Goal: Task Accomplishment & Management: Manage account settings

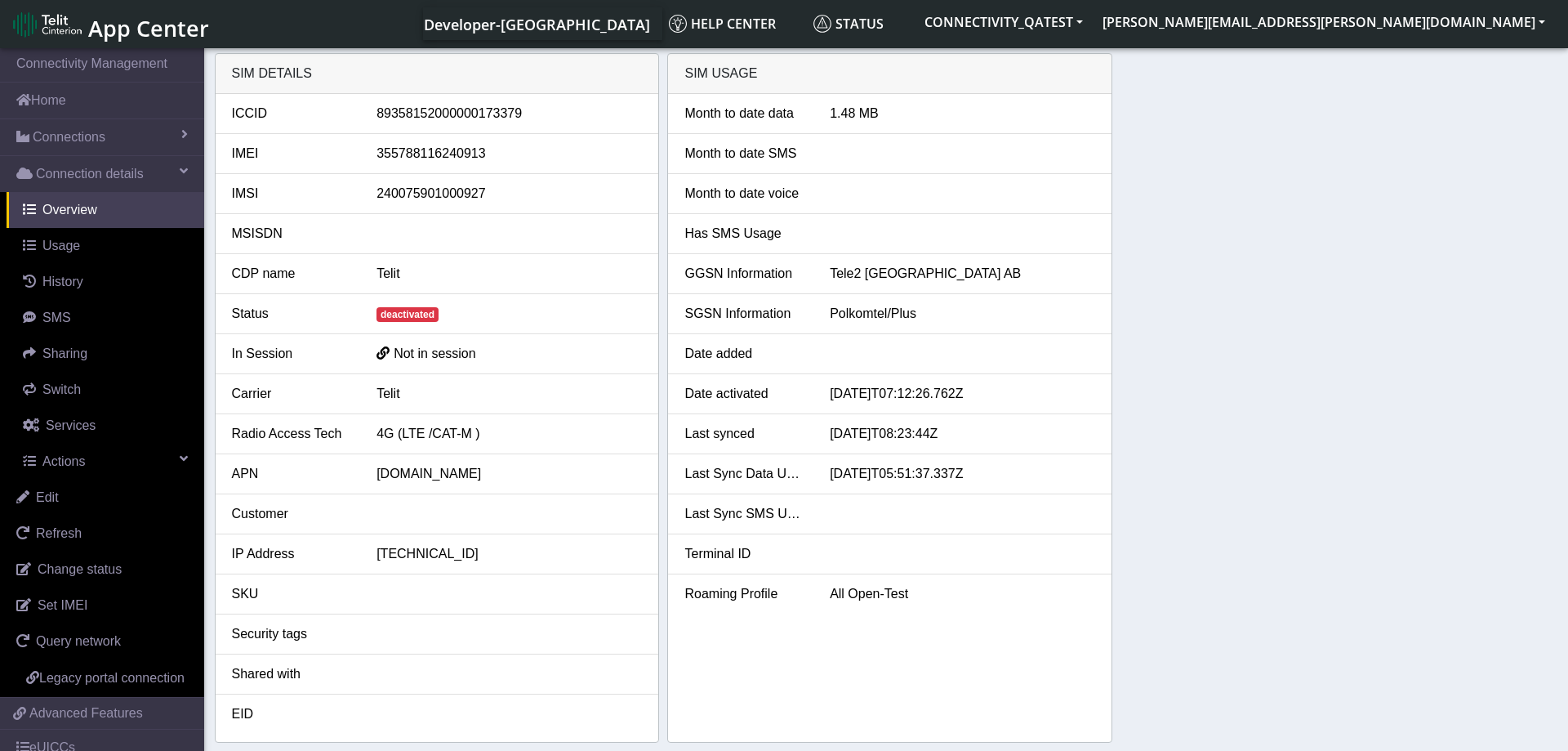
click at [1226, 352] on div "SIM details ICCID 89358152000000173379 IMEI 355788116240913 IMSI 24007590100092…" at bounding box center [886, 398] width 1343 height 690
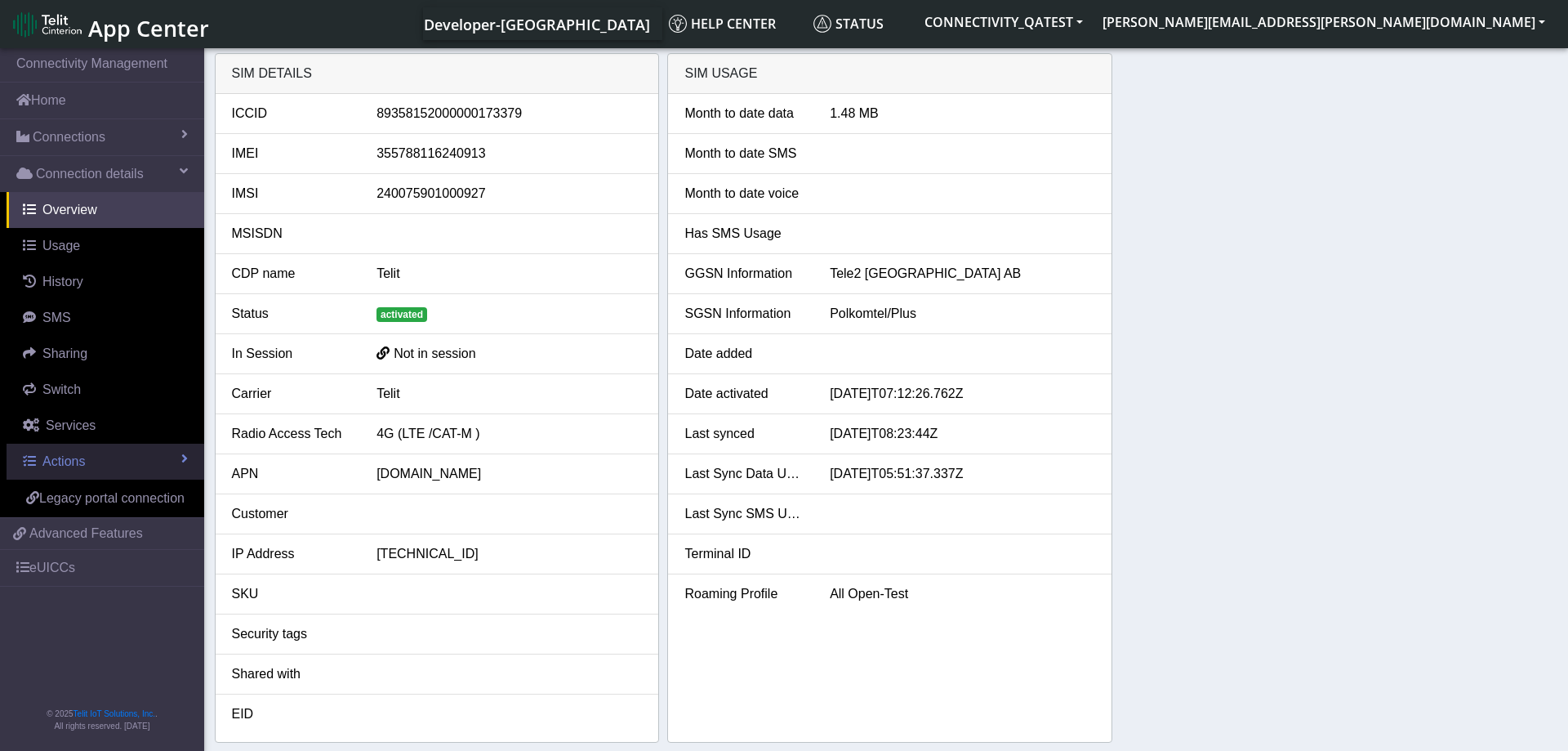
click at [157, 448] on link "Actions" at bounding box center [105, 461] width 197 height 36
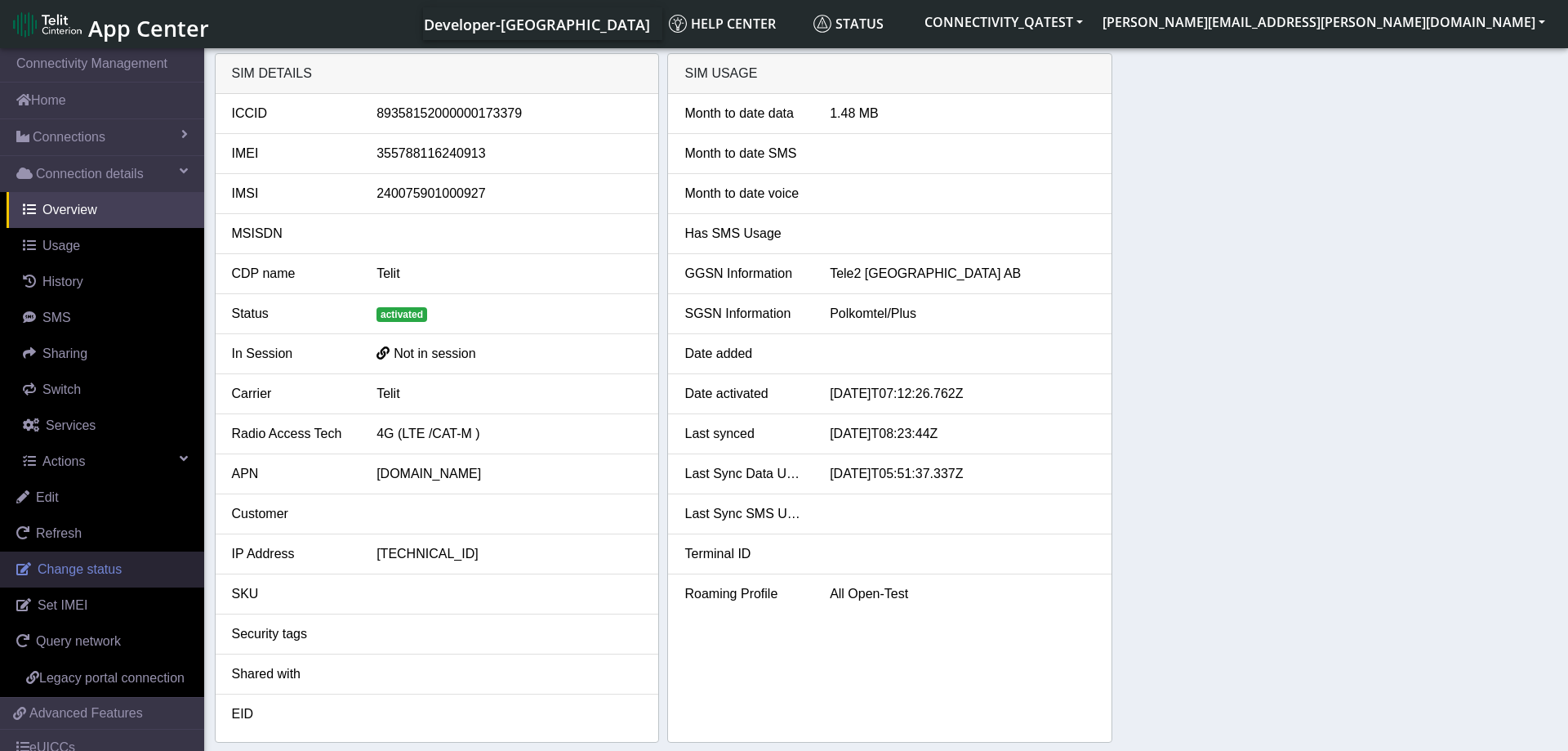
click at [84, 563] on span "Change status" at bounding box center [79, 569] width 84 height 14
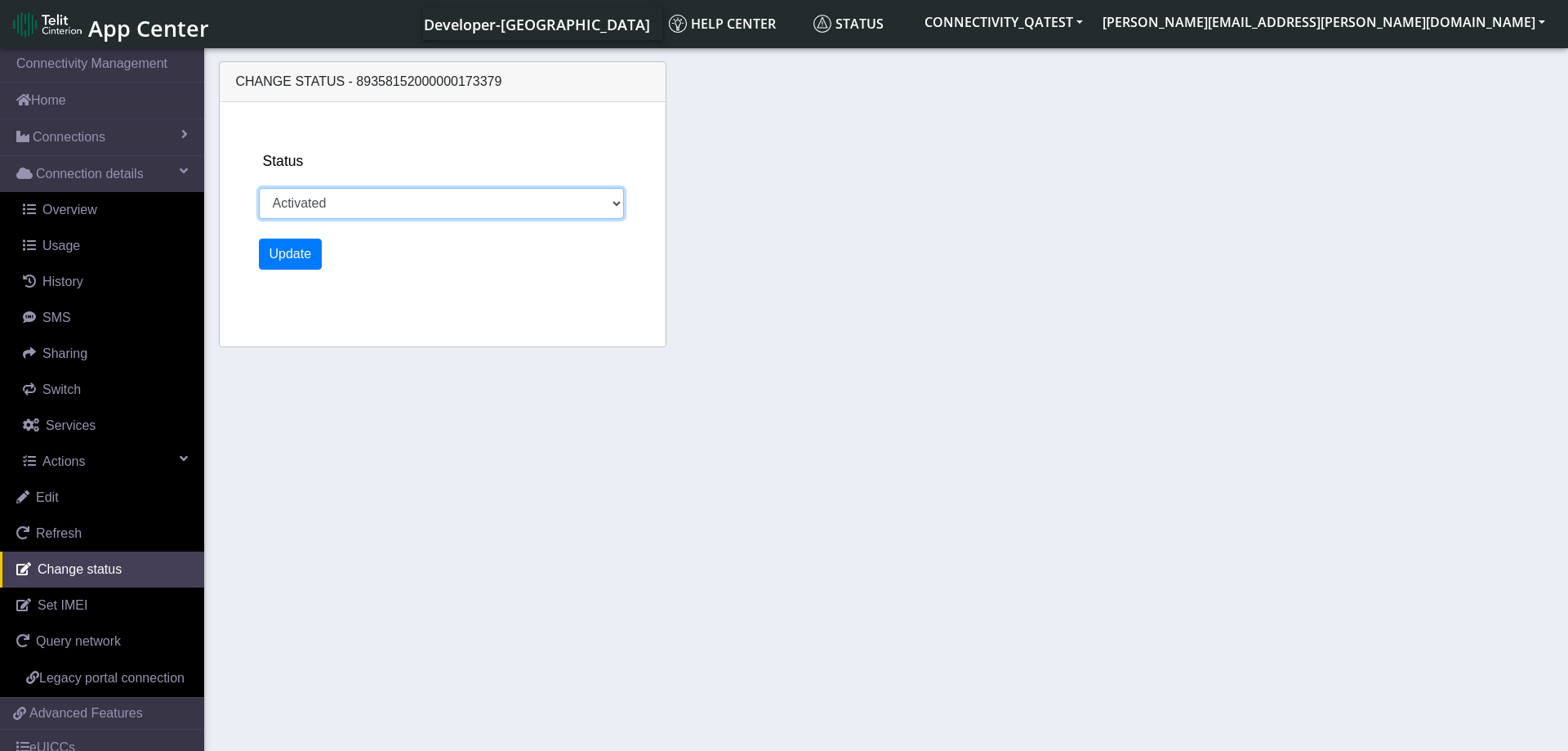
click at [259, 188] on select "Activated Deactivated Blocked" at bounding box center [441, 203] width 366 height 31
select select "blocked"
click option "Blocked" at bounding box center [0, 0] width 0 height 0
click at [288, 253] on button "Update" at bounding box center [291, 254] width 64 height 31
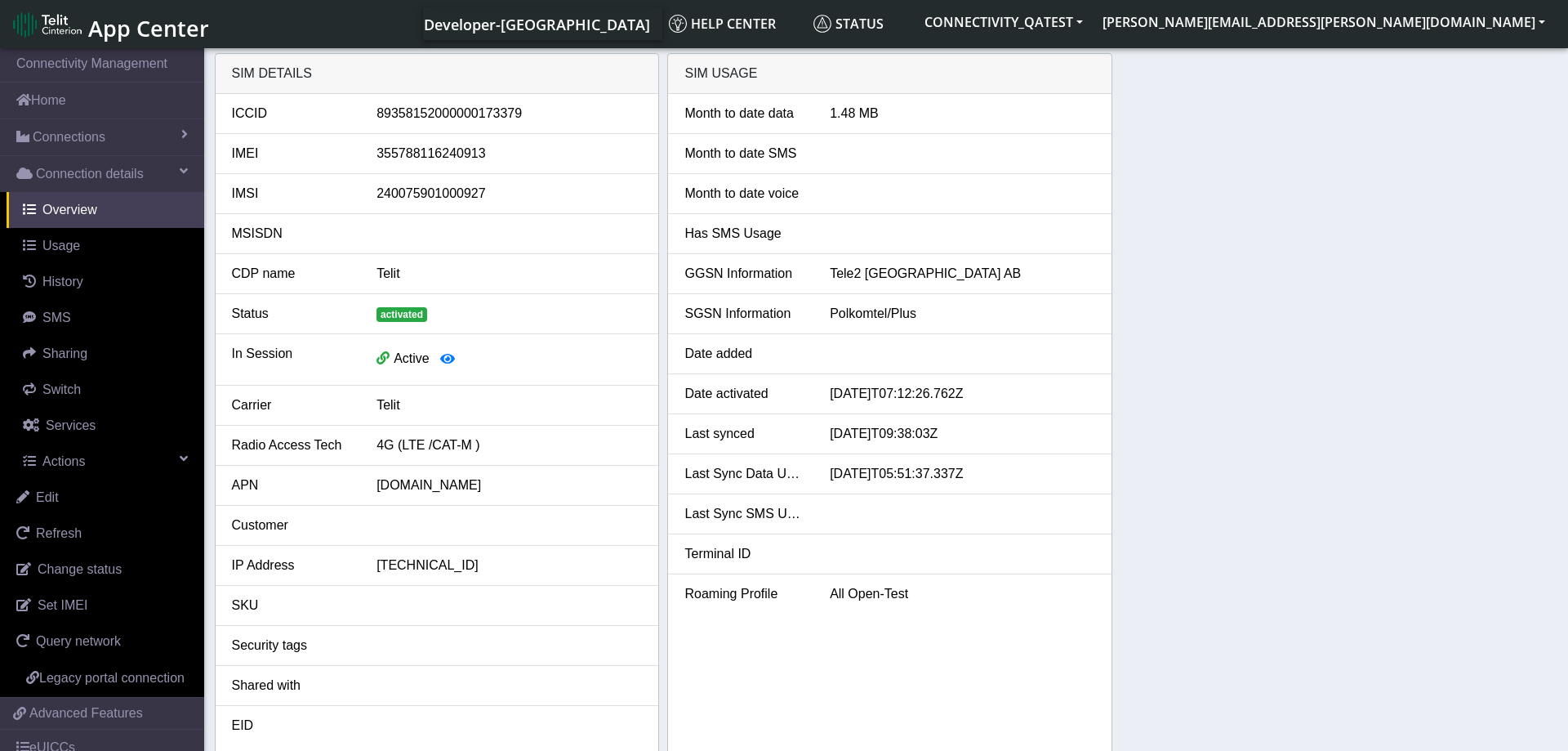
click at [1185, 434] on div "SIM details ICCID 89358152000000173379 IMEI 355788116240913 IMSI 24007590100092…" at bounding box center [886, 404] width 1343 height 701
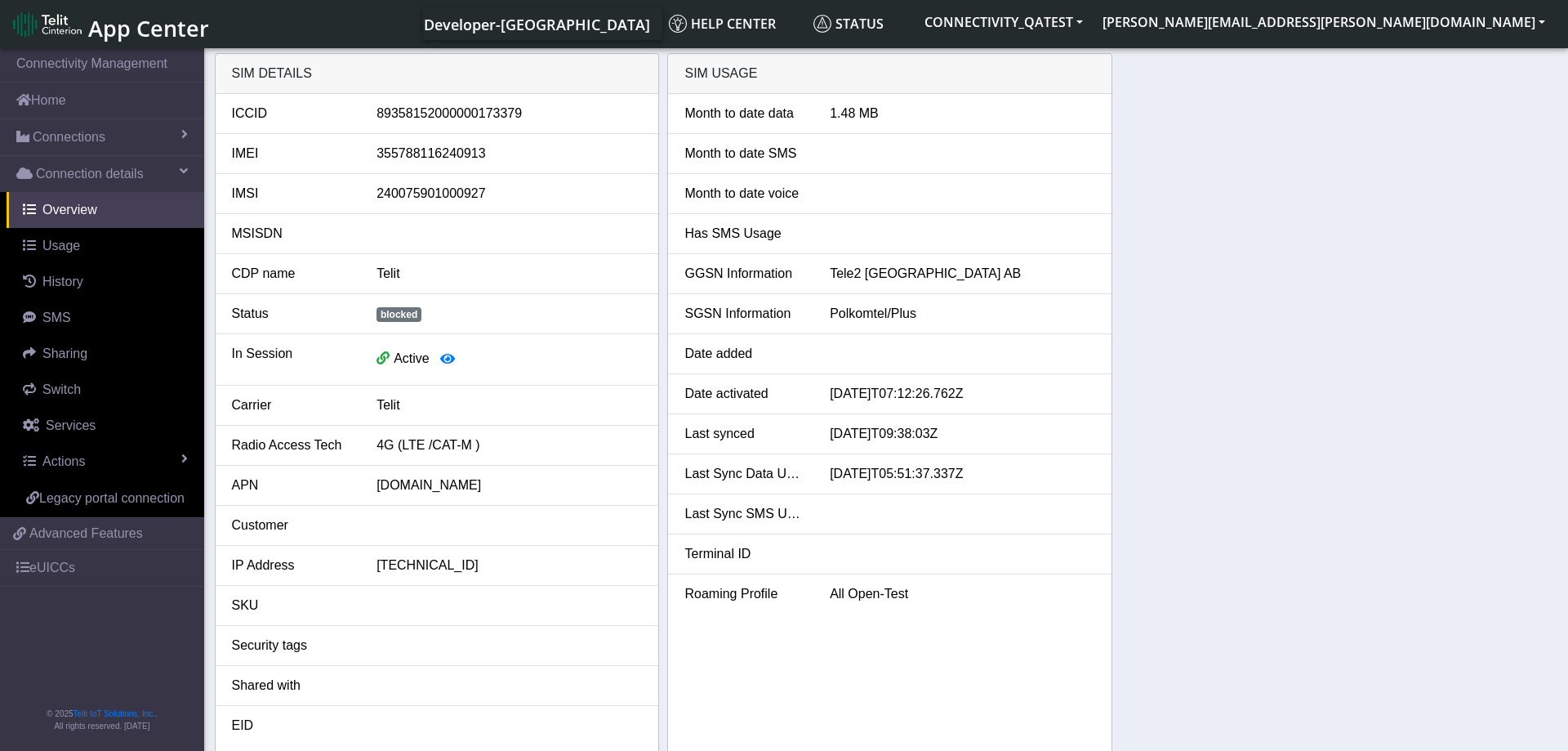
click at [1286, 352] on div "SIM details ICCID 89358152000000173379 IMEI 355788116240913 IMSI 24007590100092…" at bounding box center [886, 404] width 1343 height 701
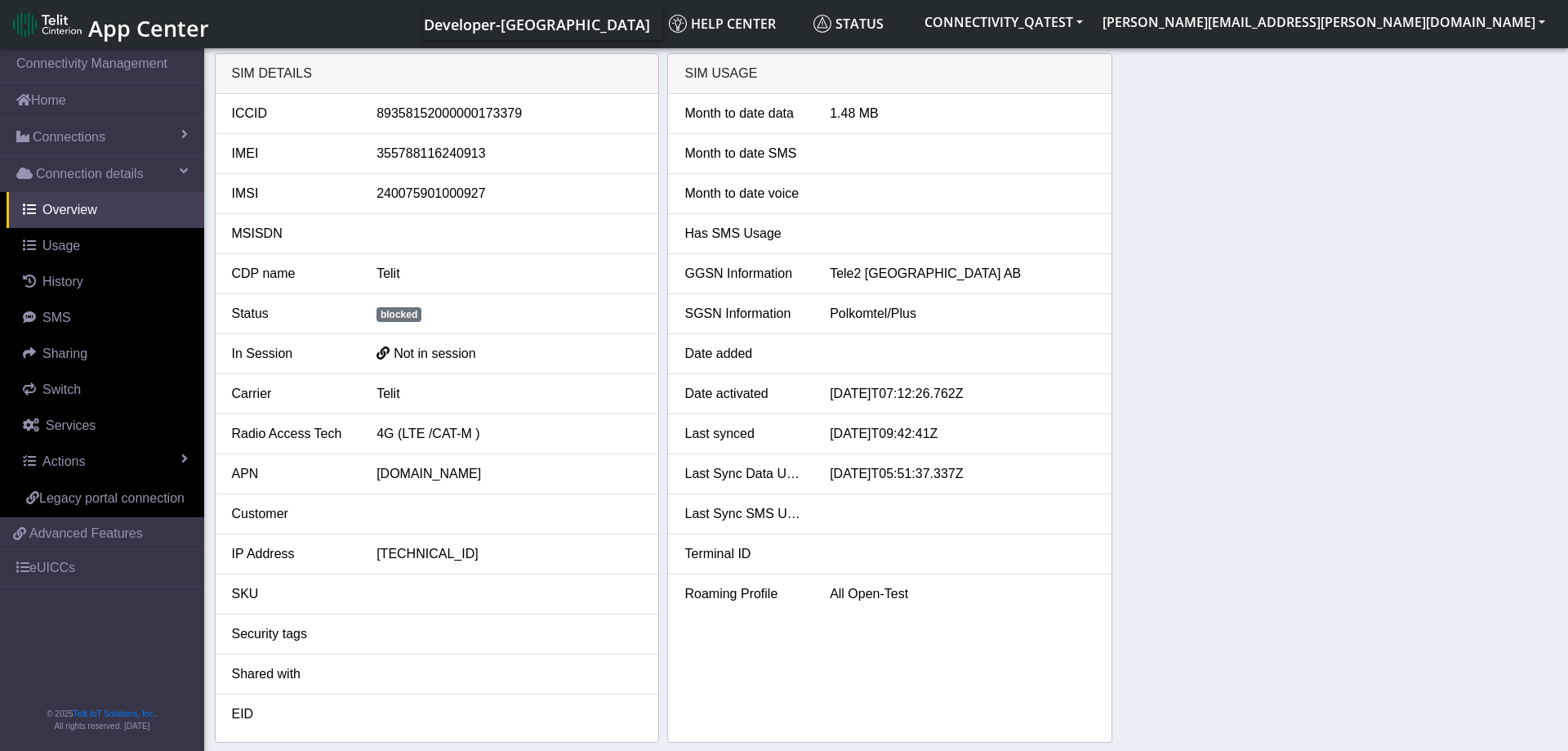
click at [1286, 513] on div "SIM details ICCID [TECHNICAL_ID] IMEI [TECHNICAL_ID] IMSI [TECHNICAL_ID] MSISDN…" at bounding box center [886, 398] width 1343 height 690
click at [1175, 430] on div "SIM details ICCID [TECHNICAL_ID] IMEI [TECHNICAL_ID] IMSI [TECHNICAL_ID] MSISDN…" at bounding box center [886, 398] width 1343 height 690
click at [1073, 414] on li "Last synced 2025-09-08T09:42:41Z" at bounding box center [889, 433] width 443 height 40
click at [137, 464] on link "Actions" at bounding box center [105, 461] width 197 height 36
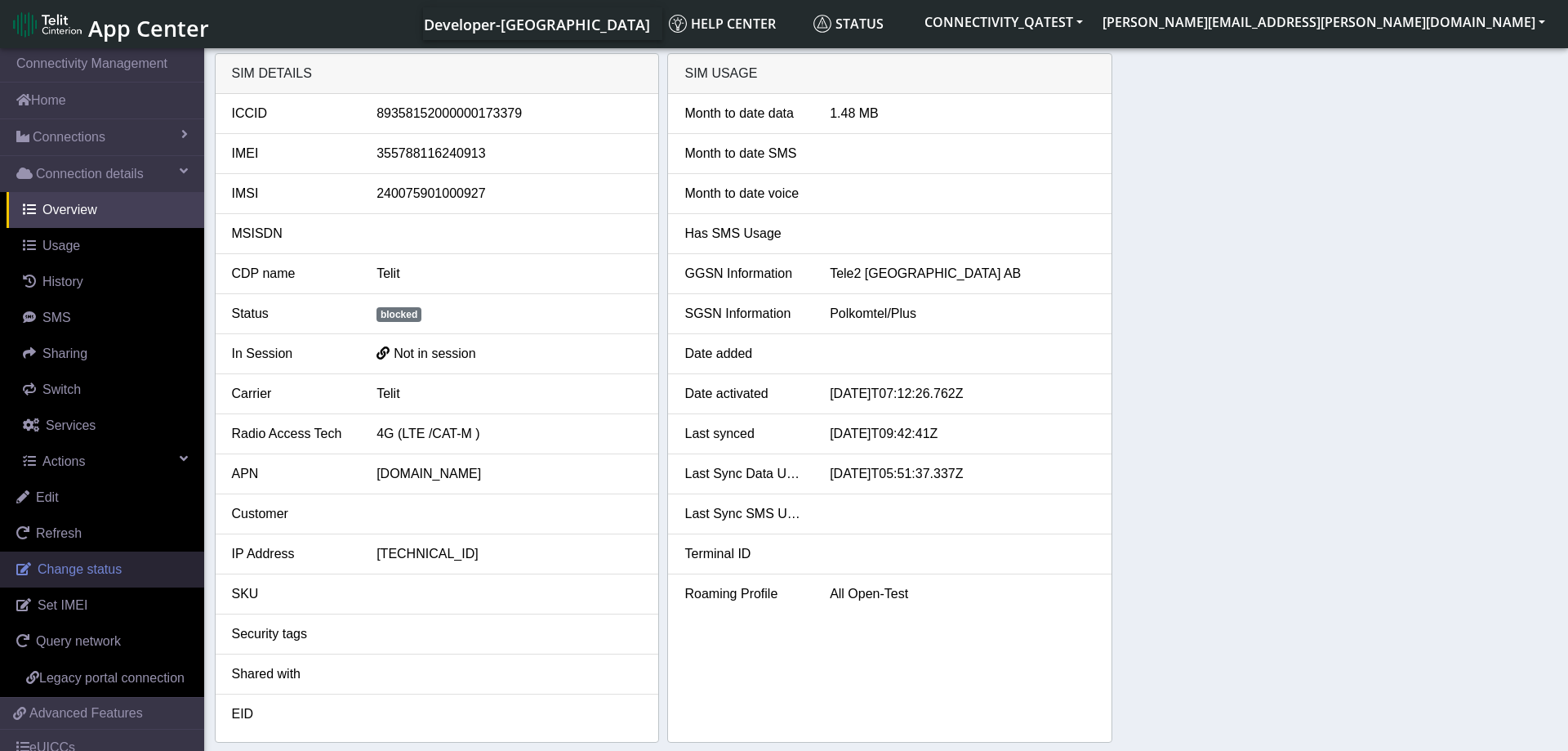
click at [133, 564] on link "Change status" at bounding box center [102, 569] width 205 height 36
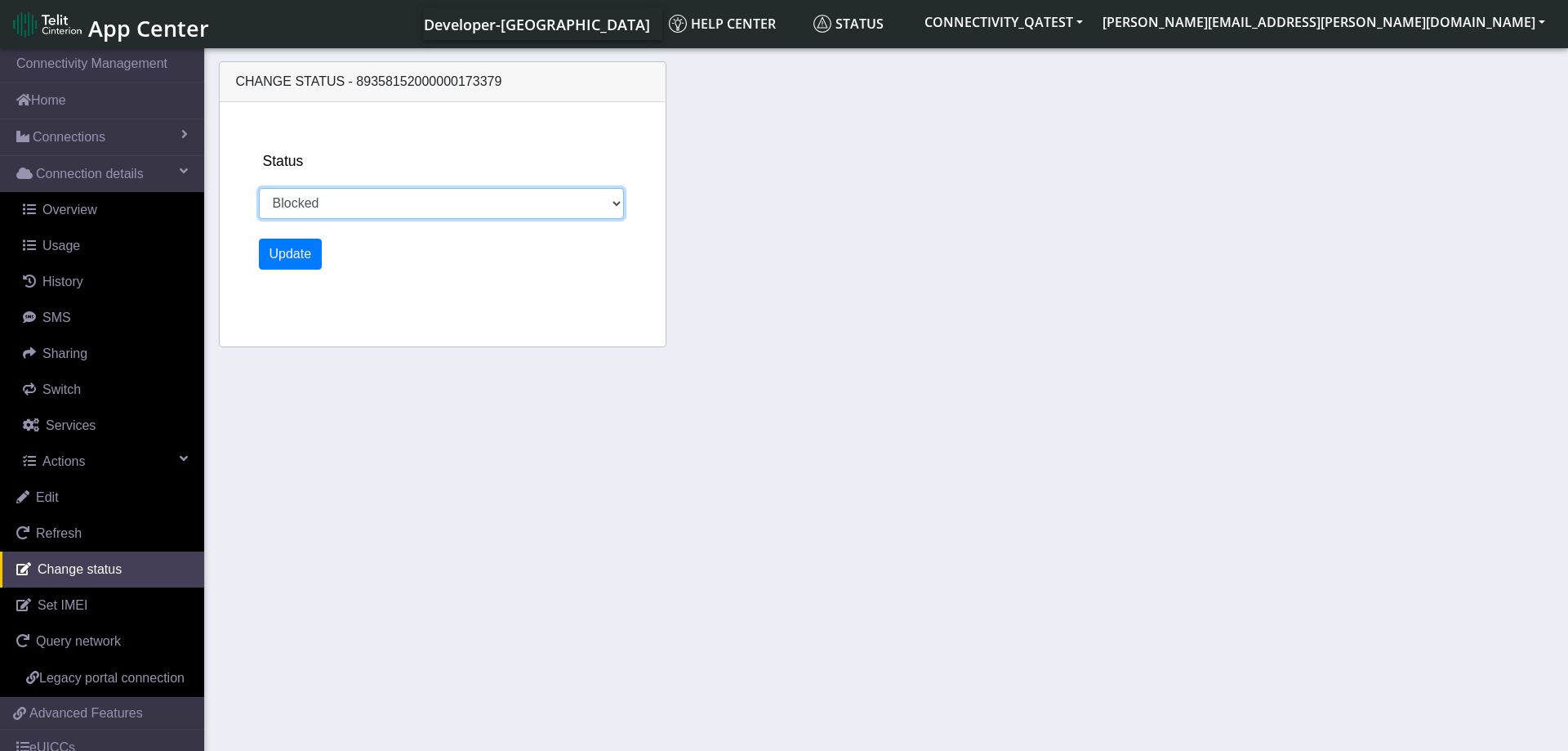
click at [259, 188] on select "Activated Deactivated Blocked" at bounding box center [441, 203] width 366 height 31
select select "activated"
click option "Activated" at bounding box center [0, 0] width 0 height 0
click at [303, 254] on button "Update" at bounding box center [291, 254] width 64 height 31
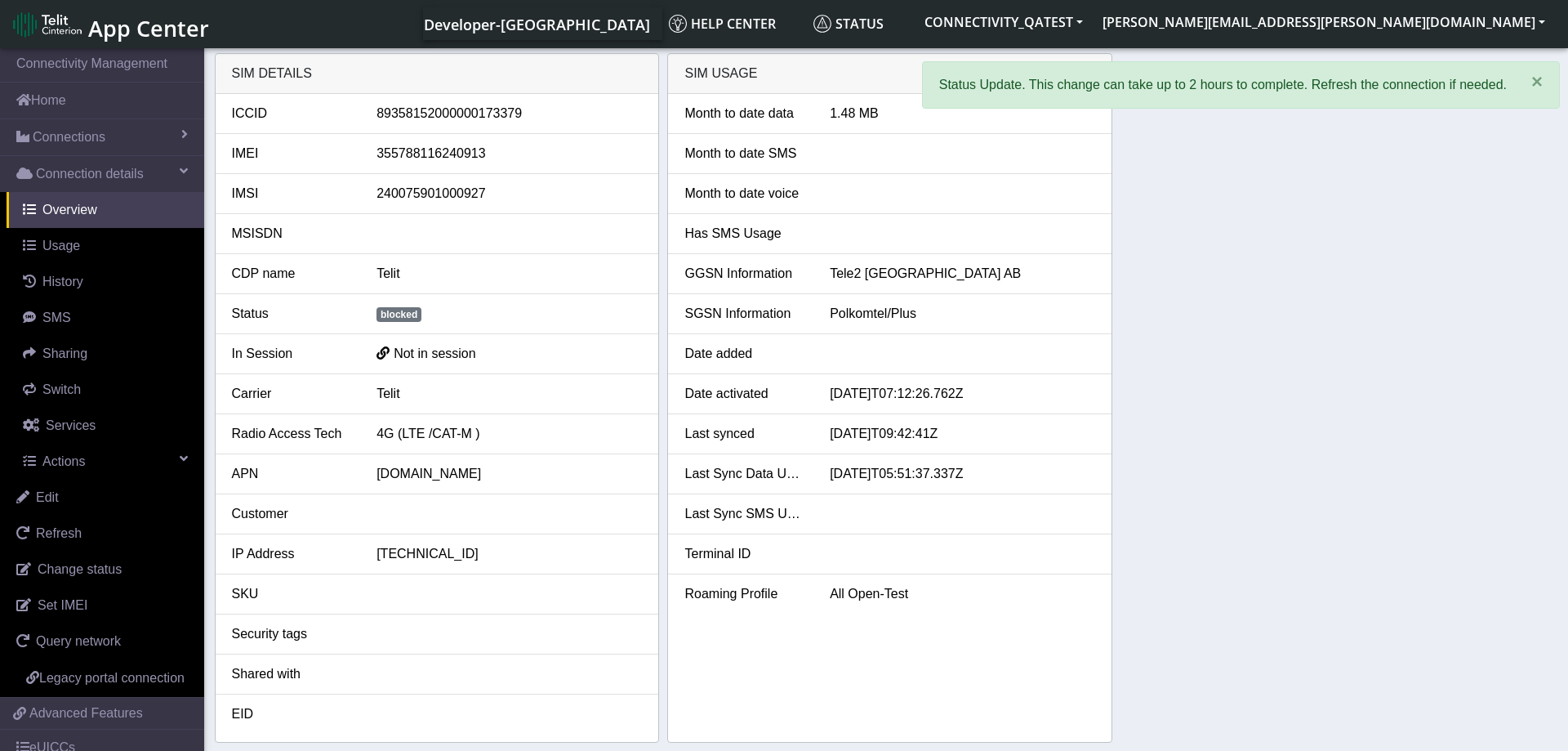
click at [1293, 360] on div "SIM details ICCID 89358152000000173379 IMEI 355788116240913 IMSI 24007590100092…" at bounding box center [886, 398] width 1343 height 690
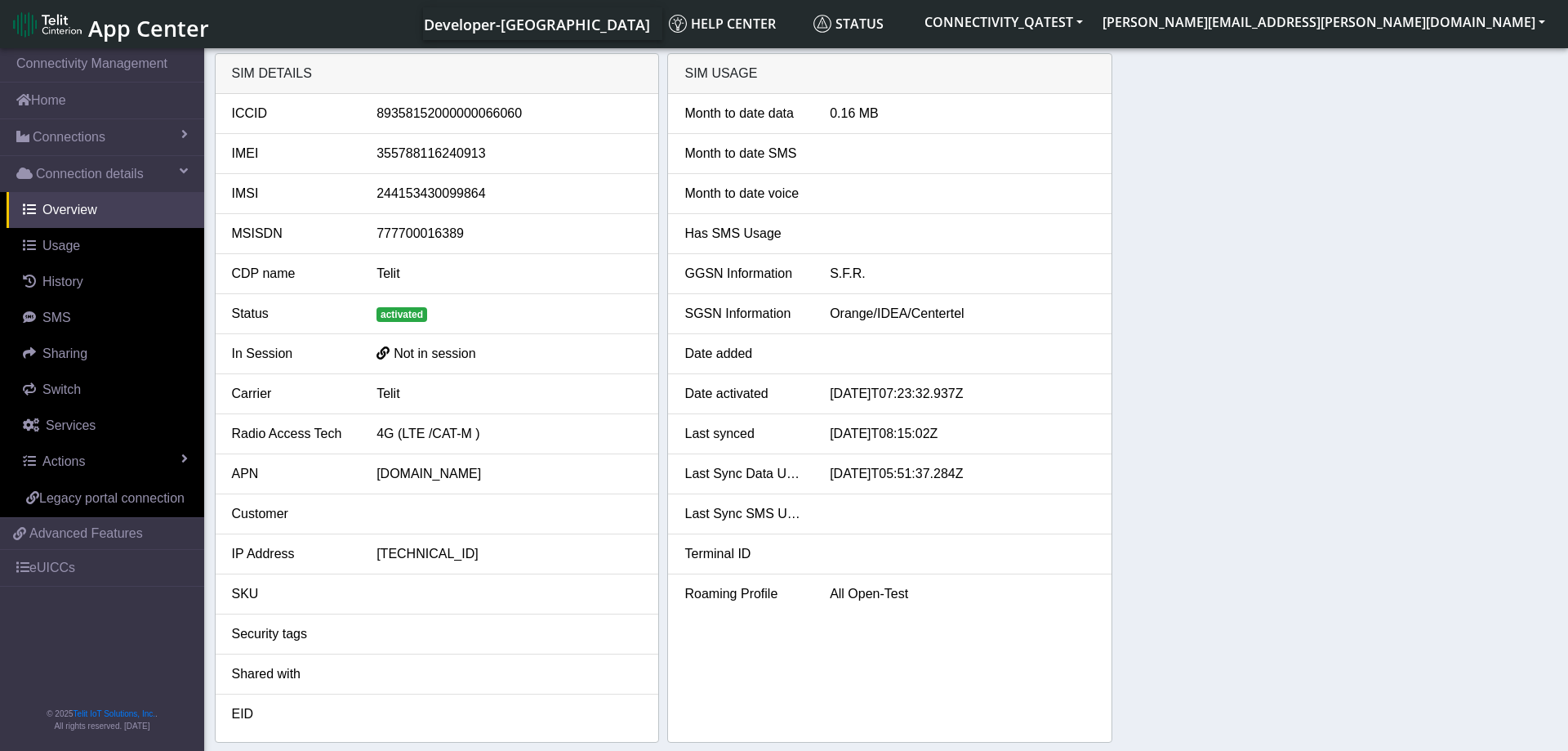
drag, startPoint x: 456, startPoint y: 117, endPoint x: 571, endPoint y: 115, distance: 115.0
click at [571, 115] on div "89358152000000066060" at bounding box center [509, 114] width 290 height 20
